Goal: Complete application form

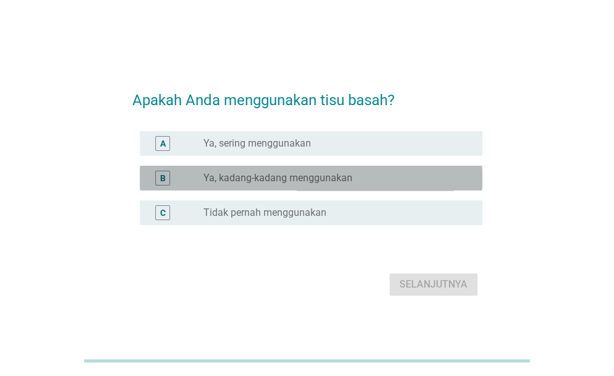
click at [332, 179] on label "Ya, kadang-kadang menggunakan" at bounding box center [278, 178] width 149 height 12
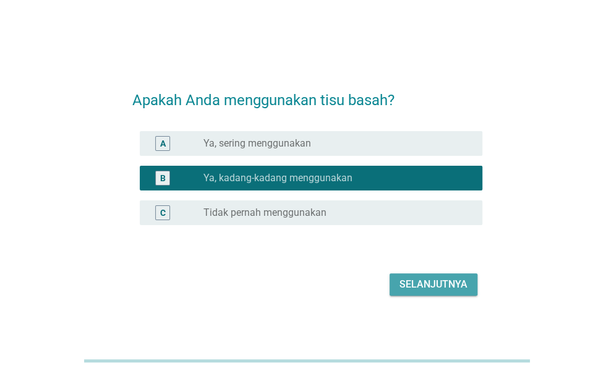
click at [417, 291] on div "Selanjutnya" at bounding box center [434, 284] width 68 height 15
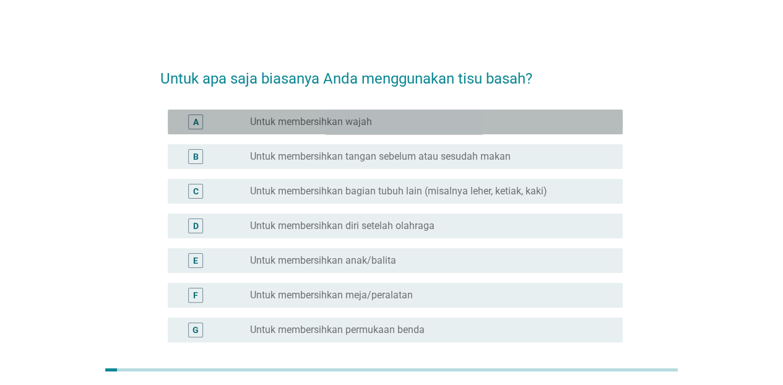
click at [377, 116] on div "radio_button_unchecked Untuk membersihkan wajah" at bounding box center [426, 122] width 353 height 12
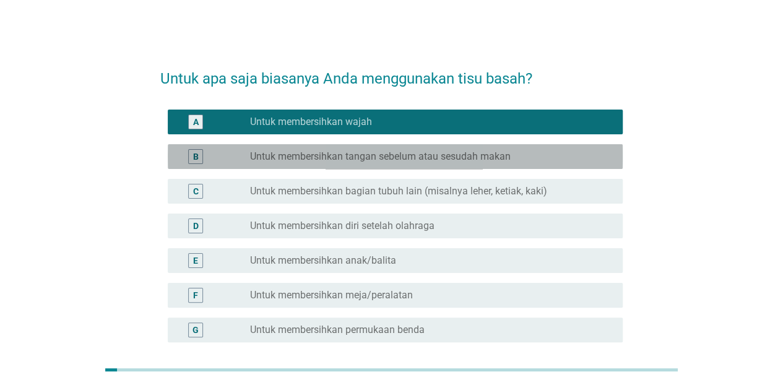
click at [376, 152] on label "Untuk membersihkan tangan sebelum atau sesudah makan" at bounding box center [380, 156] width 260 height 12
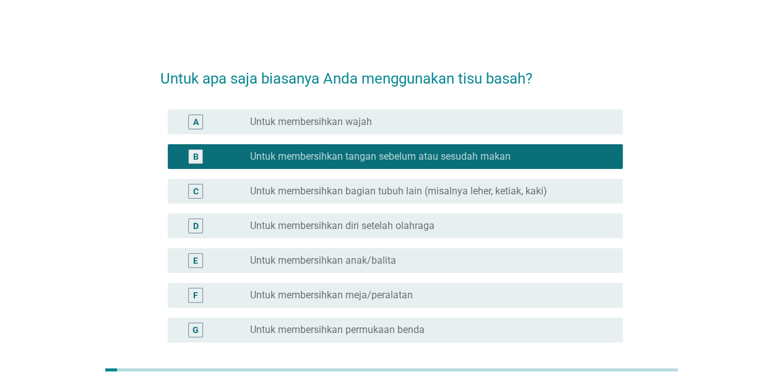
click at [379, 188] on label "Untuk membersihkan bagian tubuh lain (misalnya leher, ketiak, kaki)" at bounding box center [398, 191] width 297 height 12
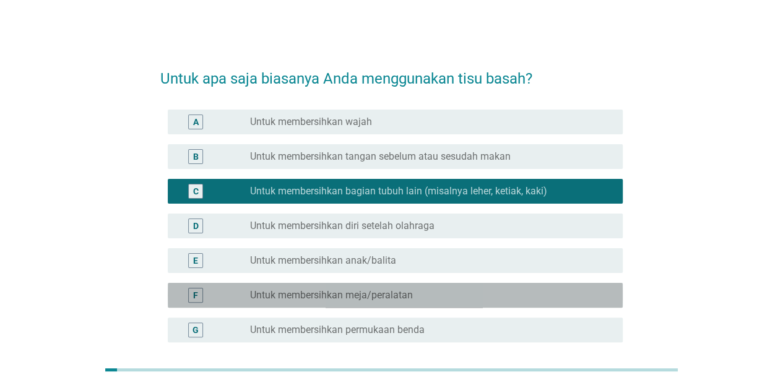
click at [366, 298] on label "Untuk membersihkan meja/peralatan" at bounding box center [331, 295] width 163 height 12
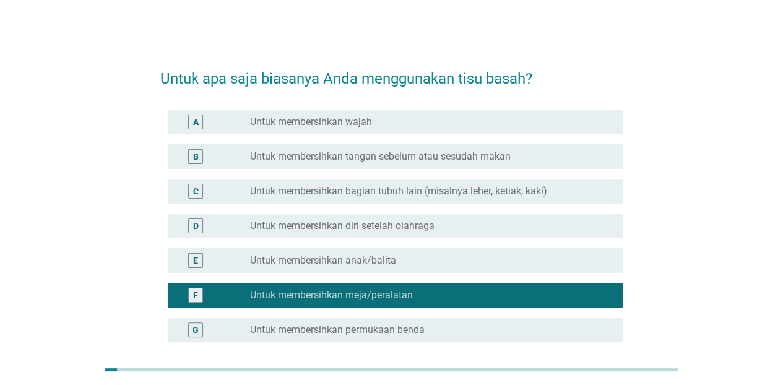
click at [426, 135] on div "A radio_button_unchecked Untuk membersihkan wajah" at bounding box center [391, 122] width 462 height 35
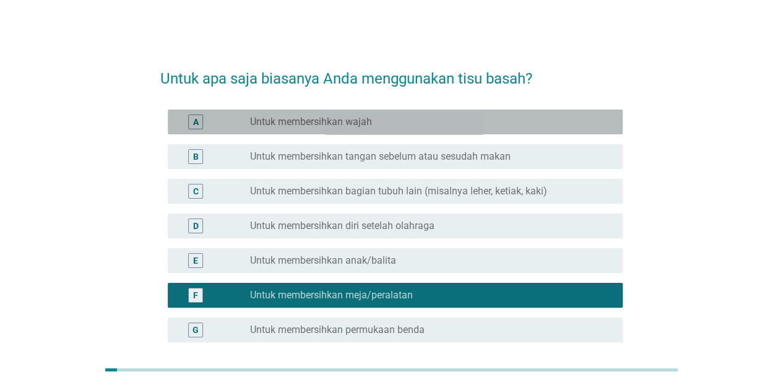
click at [427, 126] on div "radio_button_unchecked Untuk membersihkan wajah" at bounding box center [426, 122] width 353 height 12
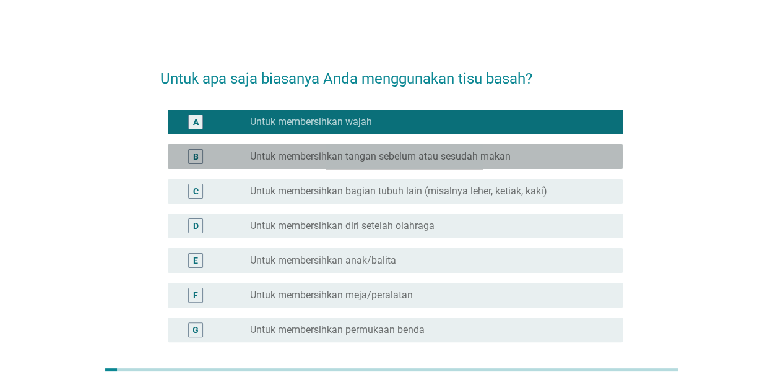
click at [427, 153] on label "Untuk membersihkan tangan sebelum atau sesudah makan" at bounding box center [380, 156] width 260 height 12
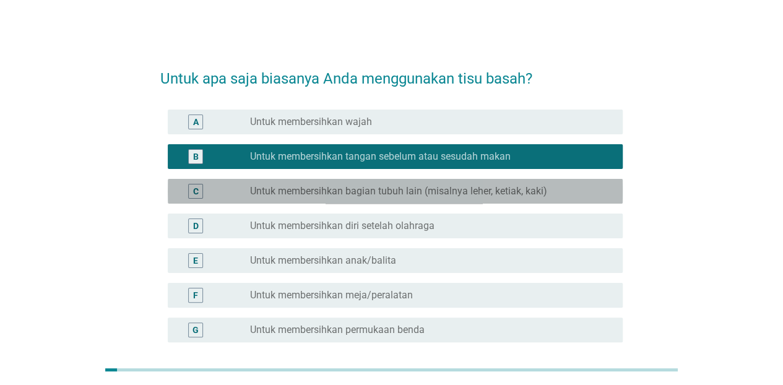
click at [424, 184] on div "radio_button_unchecked Untuk membersihkan bagian tubuh lain (misalnya leher, ke…" at bounding box center [431, 191] width 363 height 15
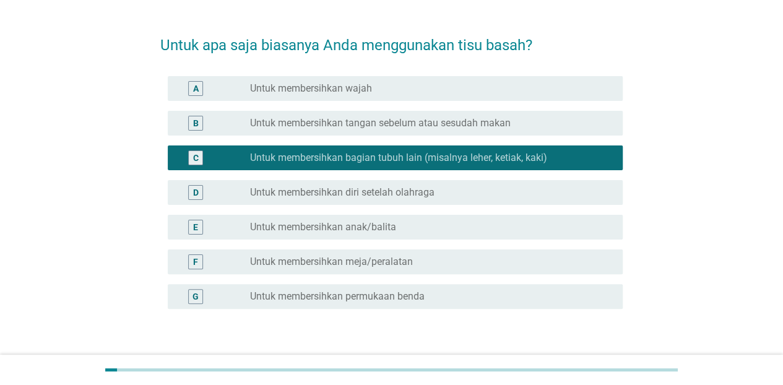
scroll to position [35, 0]
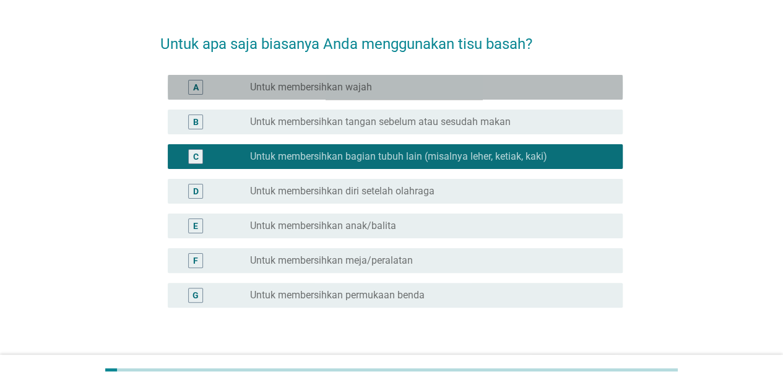
click at [546, 75] on div "A radio_button_unchecked Untuk membersihkan wajah" at bounding box center [395, 87] width 455 height 25
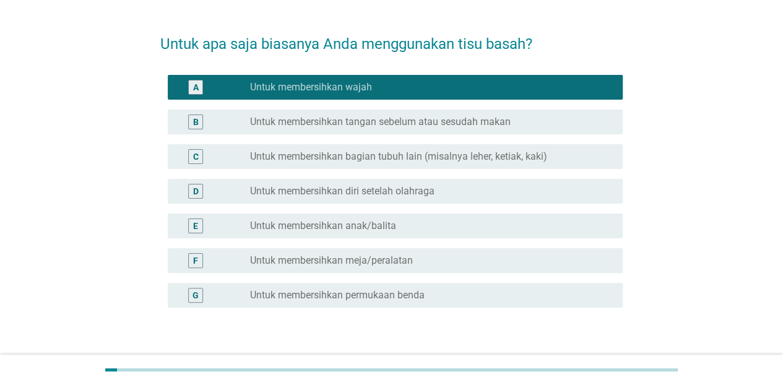
scroll to position [116, 0]
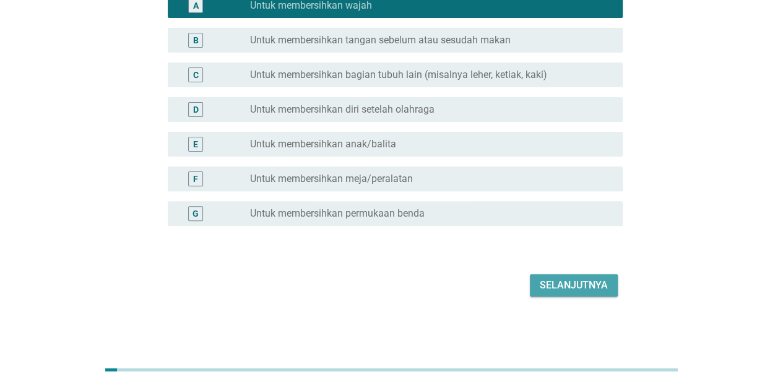
click at [545, 286] on div "Selanjutnya" at bounding box center [573, 285] width 68 height 15
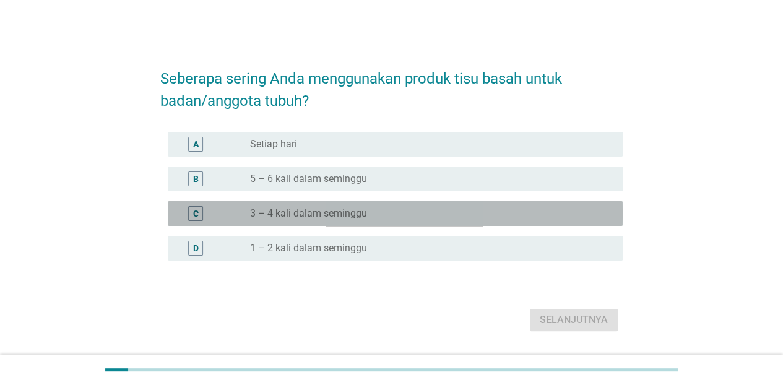
click at [376, 215] on div "radio_button_unchecked 3 – 4 kali dalam seminggu" at bounding box center [426, 213] width 353 height 12
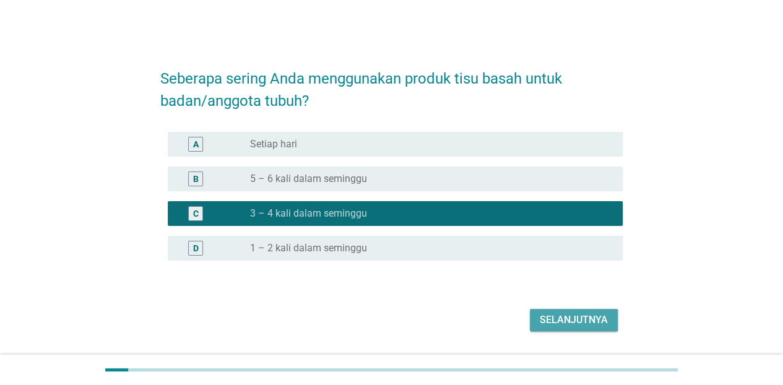
click at [546, 320] on div "Selanjutnya" at bounding box center [573, 319] width 68 height 15
